Goal: Task Accomplishment & Management: Complete application form

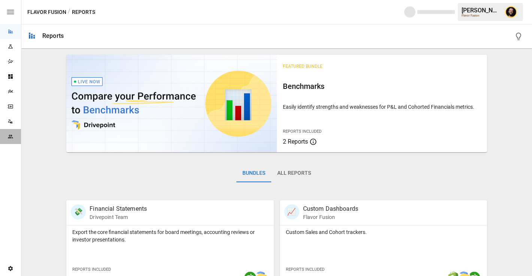
click at [21, 139] on div "Team" at bounding box center [10, 136] width 21 height 15
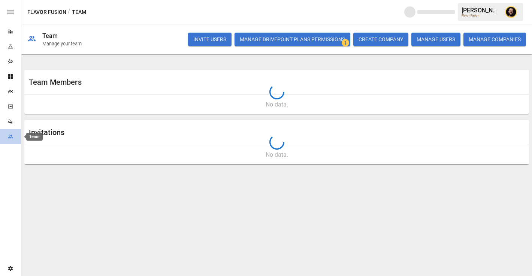
click at [14, 137] on div "Team" at bounding box center [10, 136] width 21 height 6
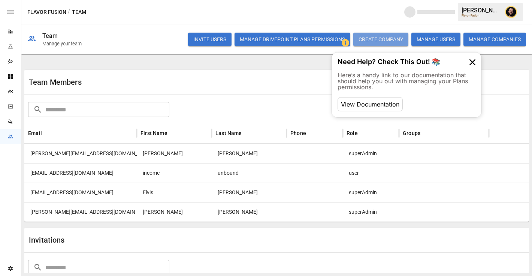
click at [391, 40] on button "CREATE COMPANY" at bounding box center [380, 39] width 55 height 13
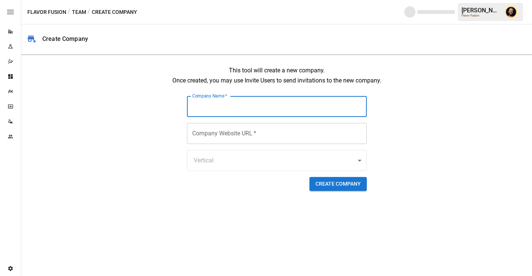
click at [515, 6] on button "button" at bounding box center [511, 11] width 21 height 21
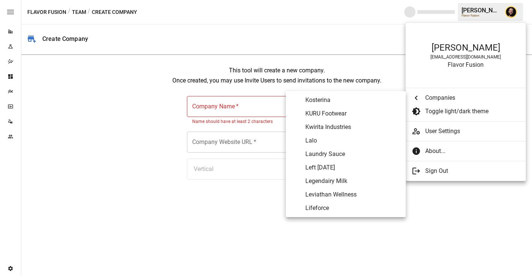
scroll to position [2120, 0]
click at [321, 178] on span "Legendairy Milk" at bounding box center [353, 180] width 94 height 9
